Goal: Information Seeking & Learning: Find specific fact

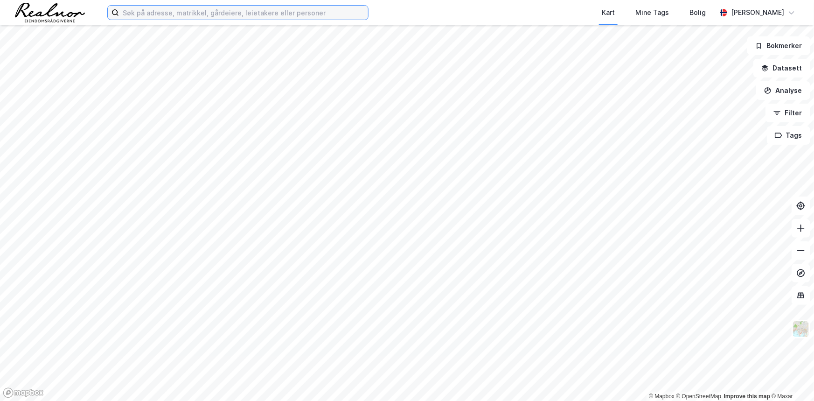
click at [197, 12] on input at bounding box center [243, 13] width 249 height 14
paste input "[PERSON_NAME][STREET_ADDRESS]"
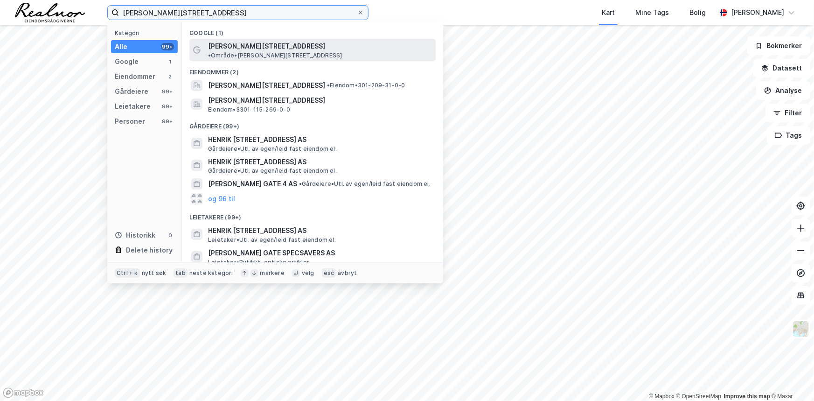
type input "[PERSON_NAME][STREET_ADDRESS]"
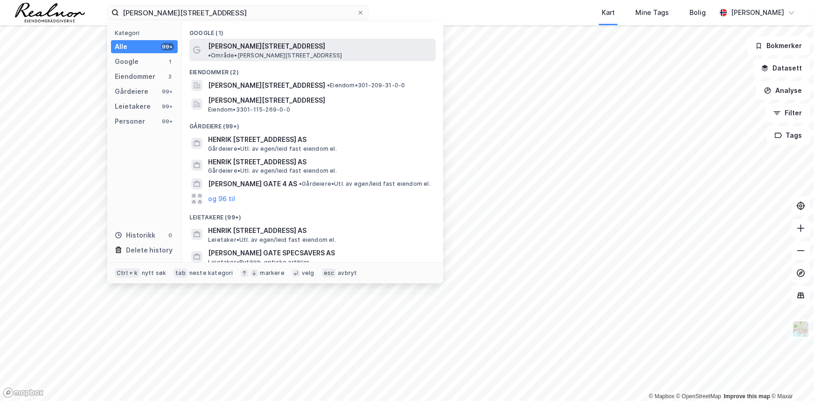
click at [240, 44] on span "[PERSON_NAME][STREET_ADDRESS]" at bounding box center [266, 46] width 117 height 11
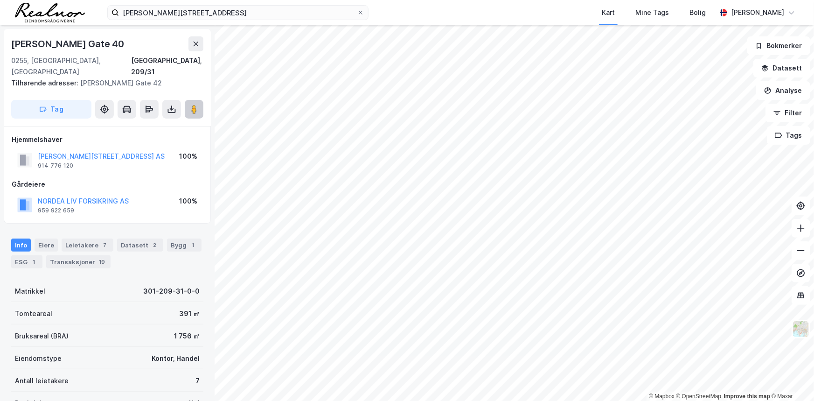
click at [196, 104] on image at bounding box center [194, 108] width 6 height 9
click at [0, 0] on button "[PERSON_NAME][STREET_ADDRESS] AS" at bounding box center [0, 0] width 0 height 0
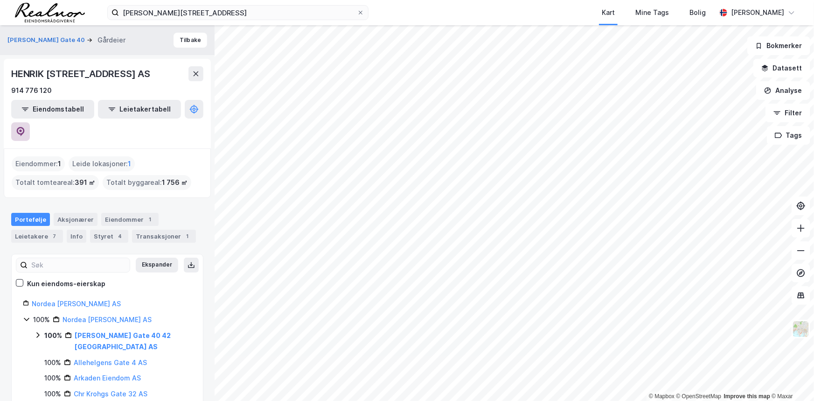
click at [30, 122] on button at bounding box center [20, 131] width 19 height 19
